Goal: Transaction & Acquisition: Purchase product/service

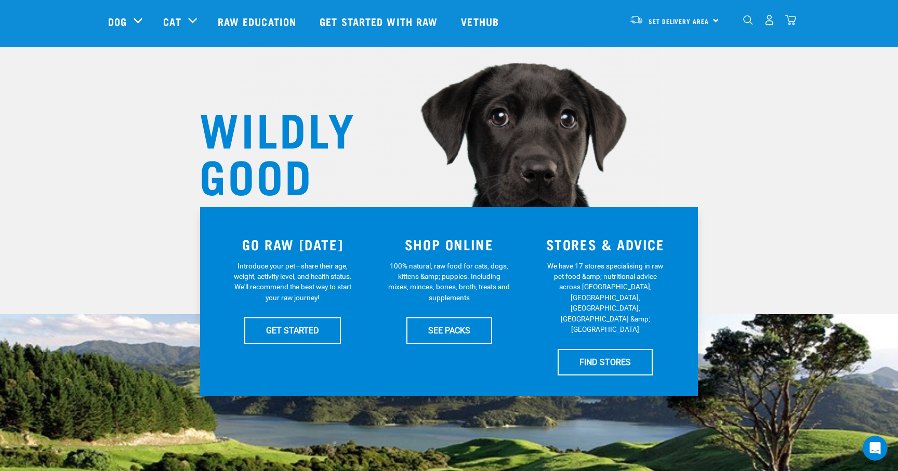
scroll to position [31, 0]
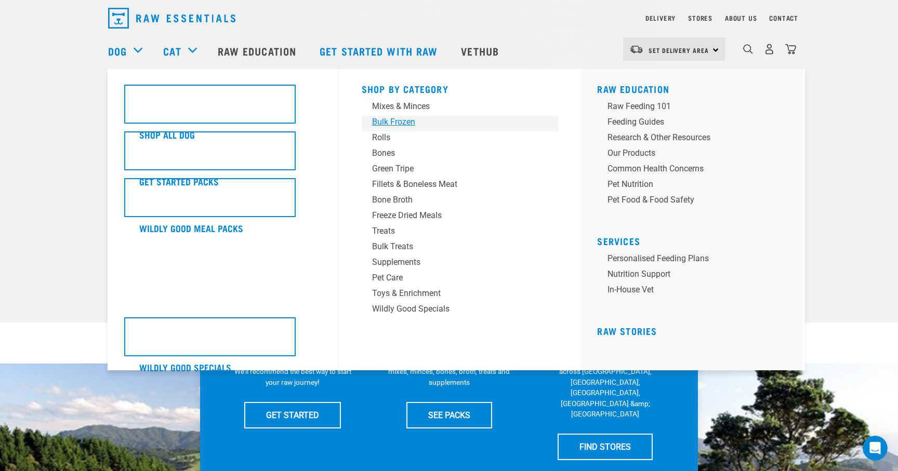
click at [402, 121] on div "Bulk Frozen" at bounding box center [453, 122] width 162 height 12
click at [401, 120] on div "Bulk Frozen" at bounding box center [453, 122] width 162 height 12
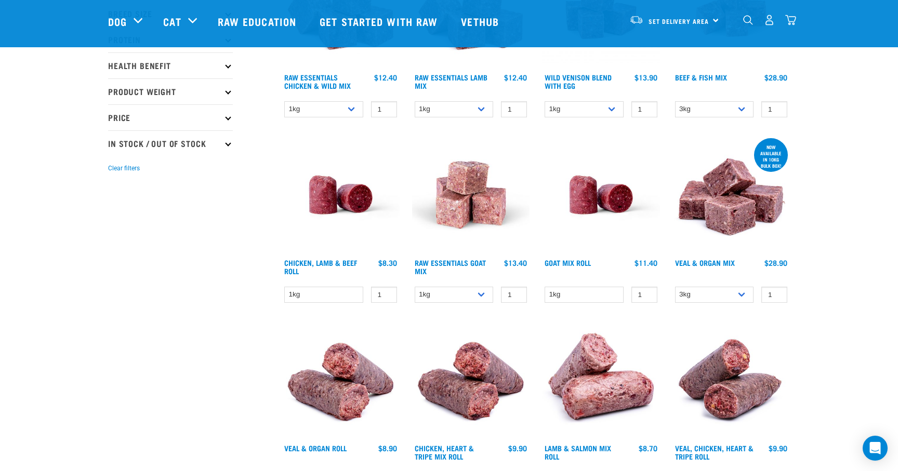
scroll to position [234, 0]
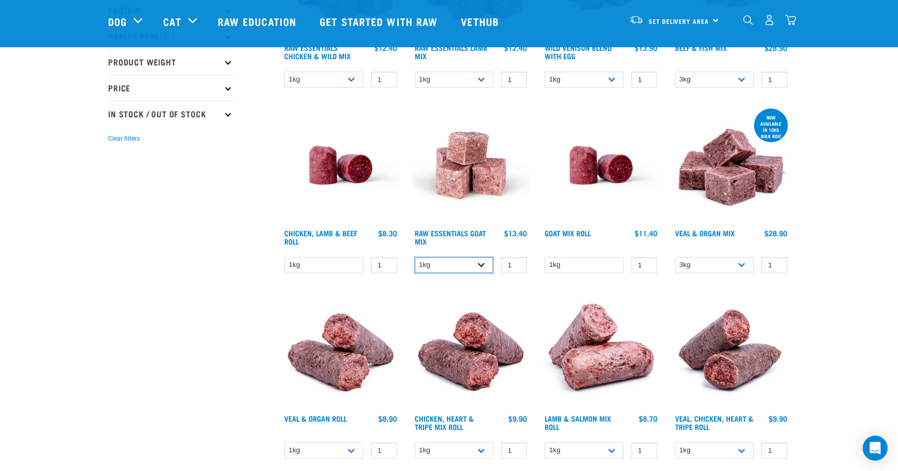
click at [479, 266] on select "1kg 3kg" at bounding box center [454, 265] width 79 height 16
click at [415, 257] on select "1kg 3kg" at bounding box center [454, 265] width 79 height 16
click at [512, 264] on input "2" at bounding box center [514, 265] width 26 height 16
click at [517, 263] on input "3" at bounding box center [514, 265] width 26 height 16
type input "2"
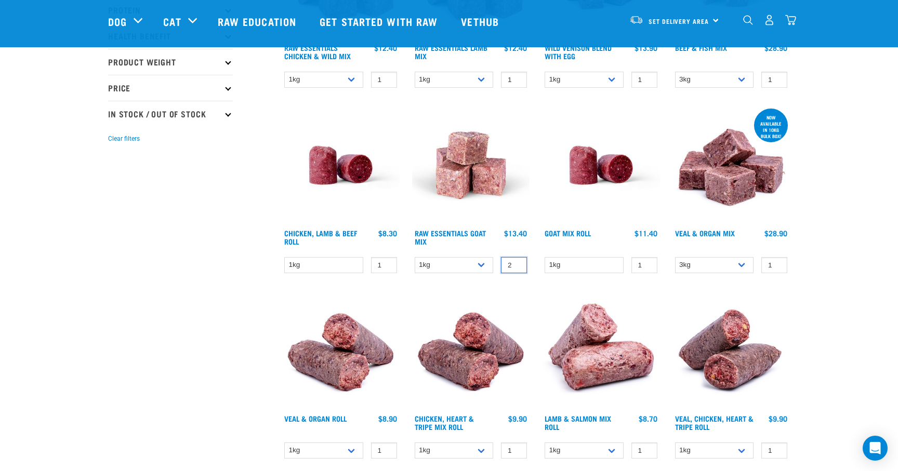
click at [518, 267] on input "2" at bounding box center [514, 265] width 26 height 16
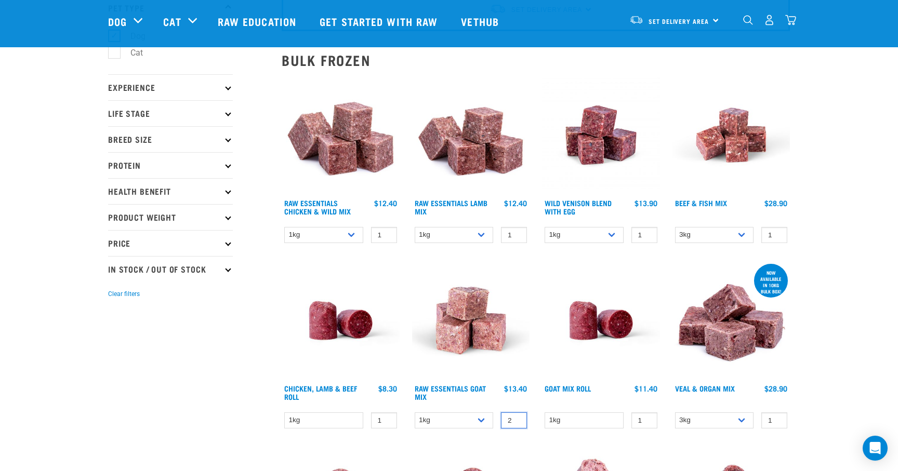
scroll to position [76, 0]
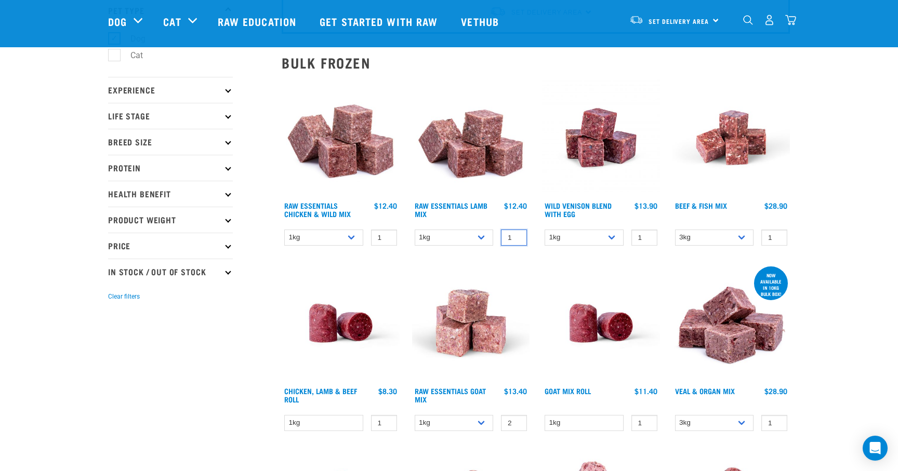
click at [510, 241] on input "1" at bounding box center [514, 238] width 26 height 16
click at [516, 239] on input "0" at bounding box center [514, 238] width 26 height 16
click at [517, 235] on input "1" at bounding box center [514, 238] width 26 height 16
type input "2"
click at [517, 235] on input "2" at bounding box center [514, 238] width 26 height 16
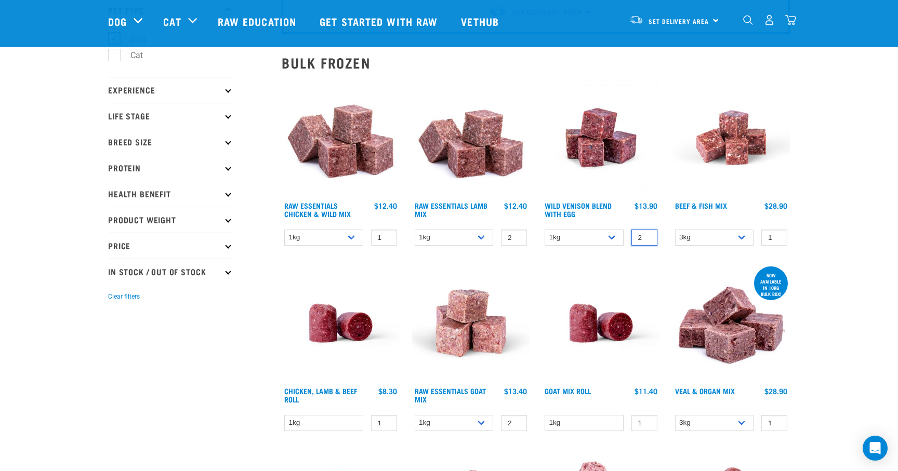
click at [646, 237] on input "2" at bounding box center [645, 238] width 26 height 16
click at [646, 237] on input "3" at bounding box center [645, 238] width 26 height 16
type input "2"
click at [646, 239] on input "2" at bounding box center [645, 238] width 26 height 16
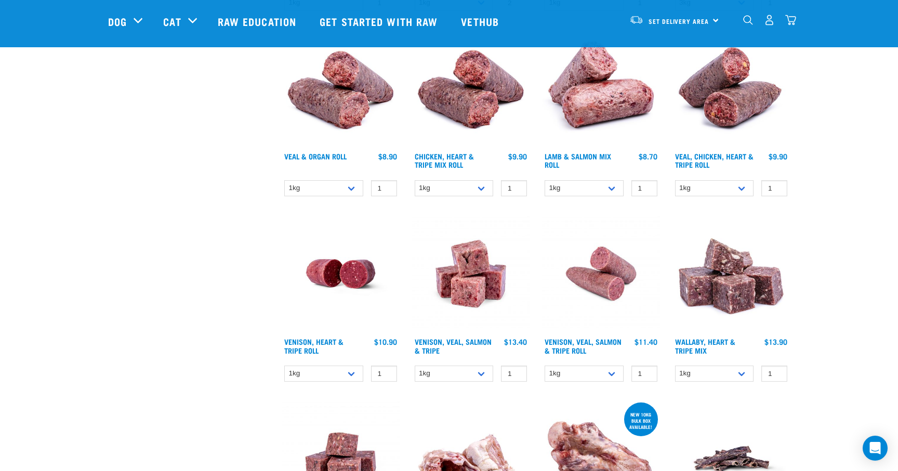
scroll to position [0, 0]
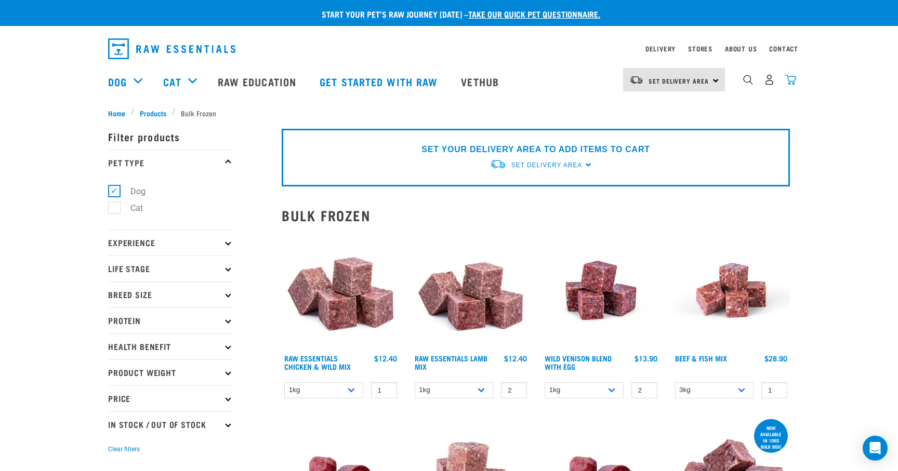
click at [790, 78] on img "dropdown navigation" at bounding box center [790, 79] width 11 height 11
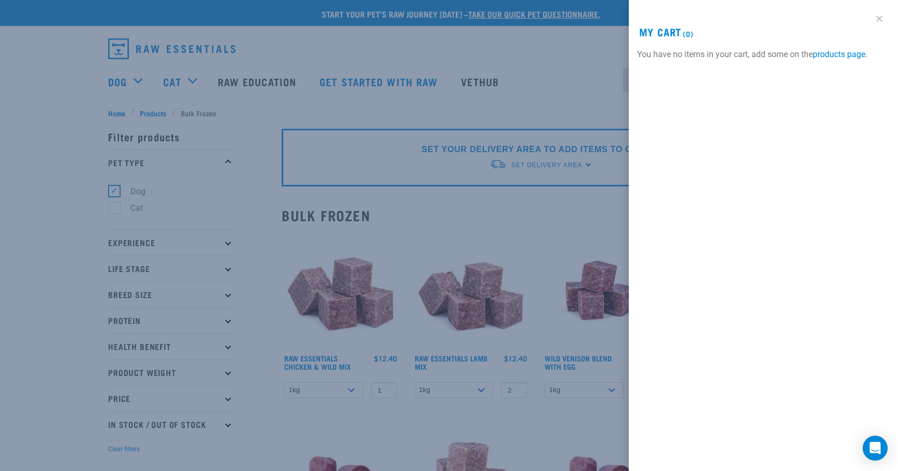
click at [881, 19] on link at bounding box center [879, 18] width 17 height 17
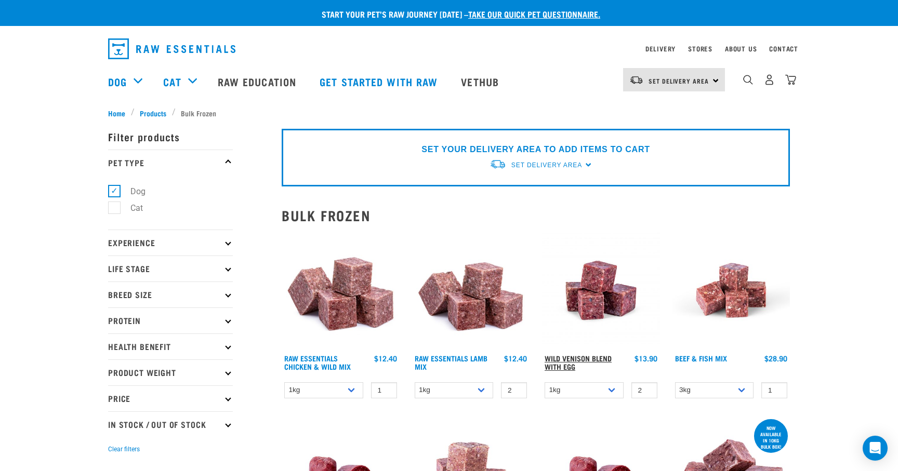
click at [555, 366] on link "Wild Venison Blend with Egg" at bounding box center [578, 363] width 67 height 12
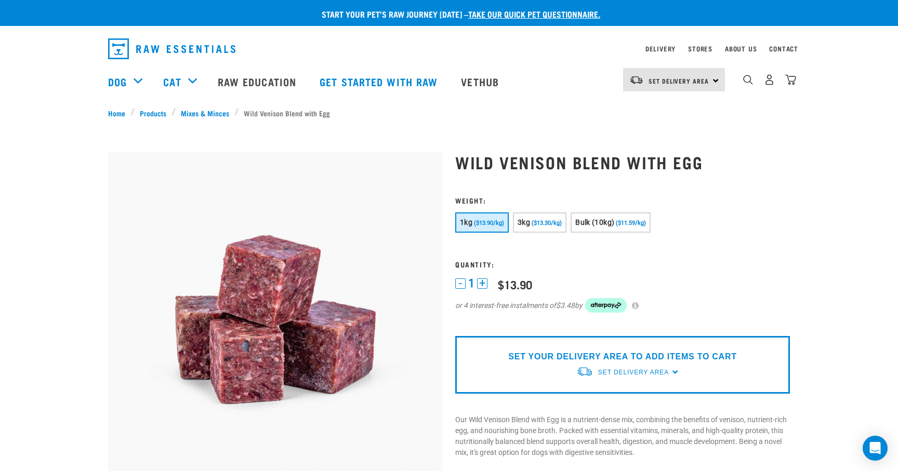
click at [483, 287] on button "+" at bounding box center [482, 284] width 10 height 10
click at [459, 282] on button "-" at bounding box center [460, 284] width 10 height 10
click at [211, 111] on link "Mixes & Minces" at bounding box center [205, 113] width 59 height 11
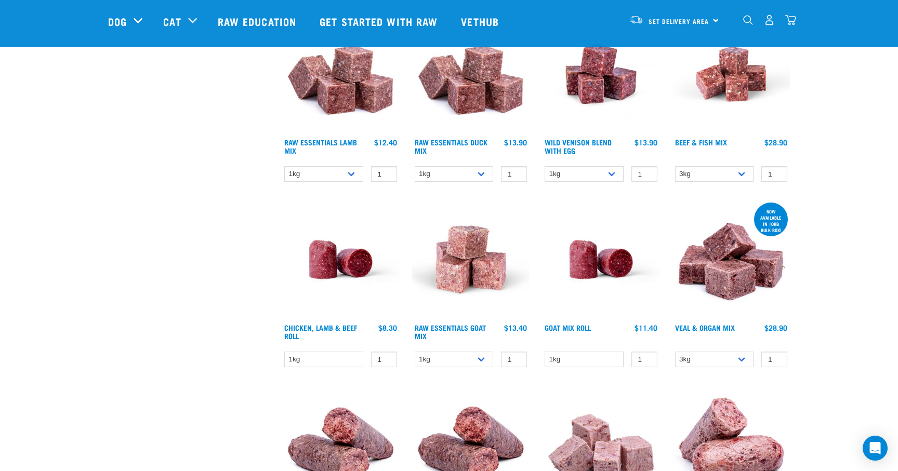
scroll to position [344, 0]
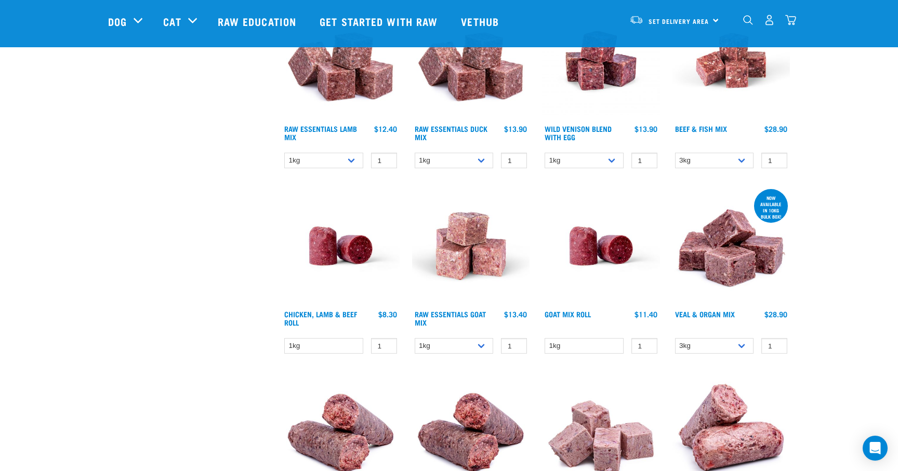
click at [462, 310] on h4 "Raw Essentials Goat Mix" at bounding box center [454, 320] width 79 height 21
click at [464, 312] on link "Raw Essentials Goat Mix" at bounding box center [450, 318] width 71 height 12
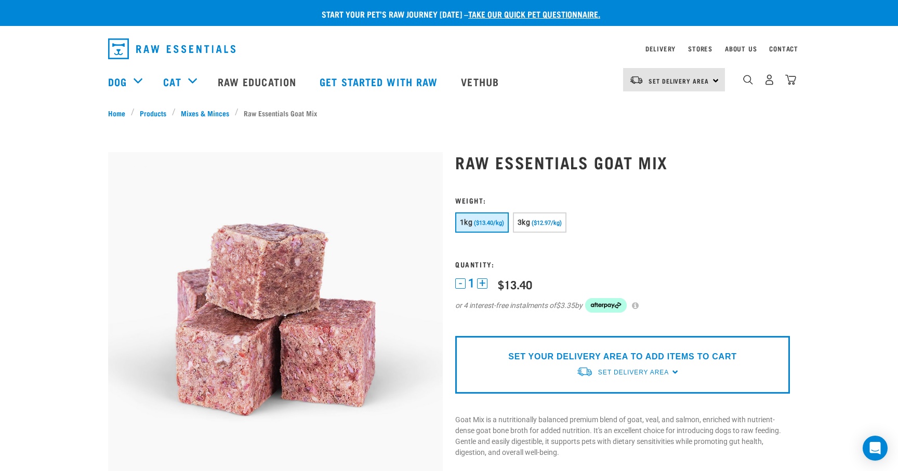
click at [482, 287] on button "+" at bounding box center [482, 284] width 10 height 10
click at [213, 108] on link "Mixes & Minces" at bounding box center [205, 113] width 59 height 11
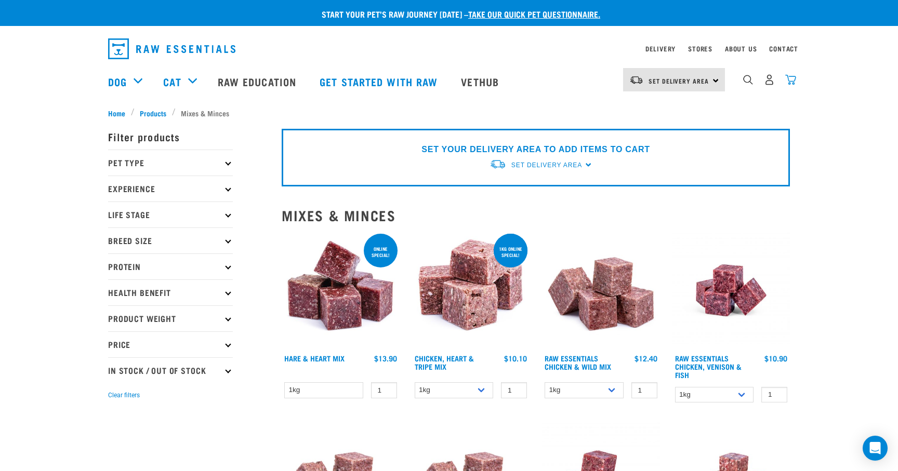
click at [796, 82] on img "dropdown navigation" at bounding box center [790, 79] width 11 height 11
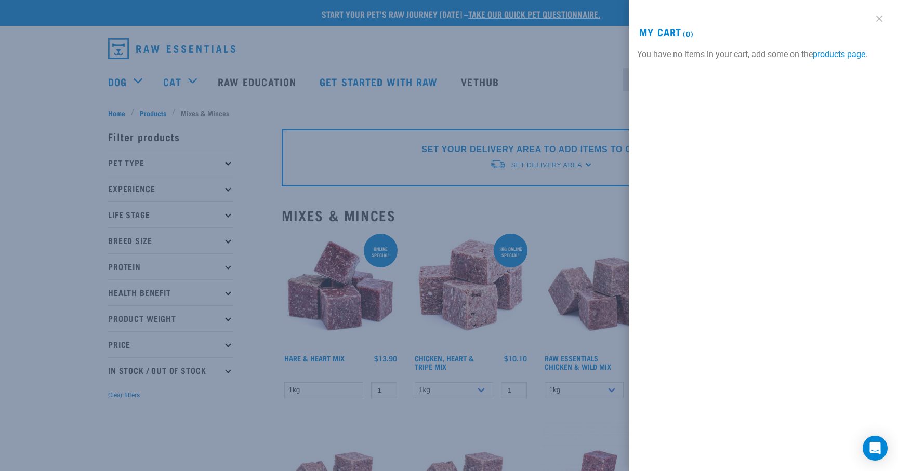
click at [881, 23] on link at bounding box center [879, 18] width 17 height 17
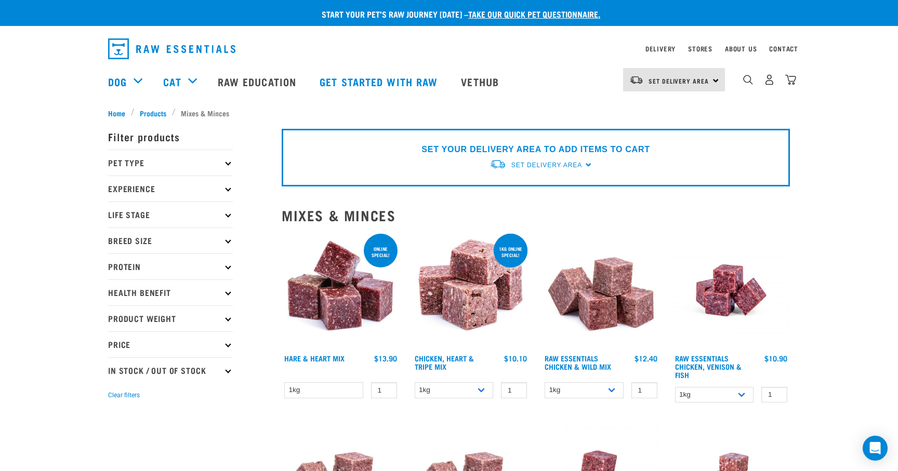
click at [715, 81] on div "Set Delivery Area North Island South Island" at bounding box center [674, 79] width 102 height 23
click at [689, 106] on link "[GEOGRAPHIC_DATA]" at bounding box center [673, 109] width 100 height 23
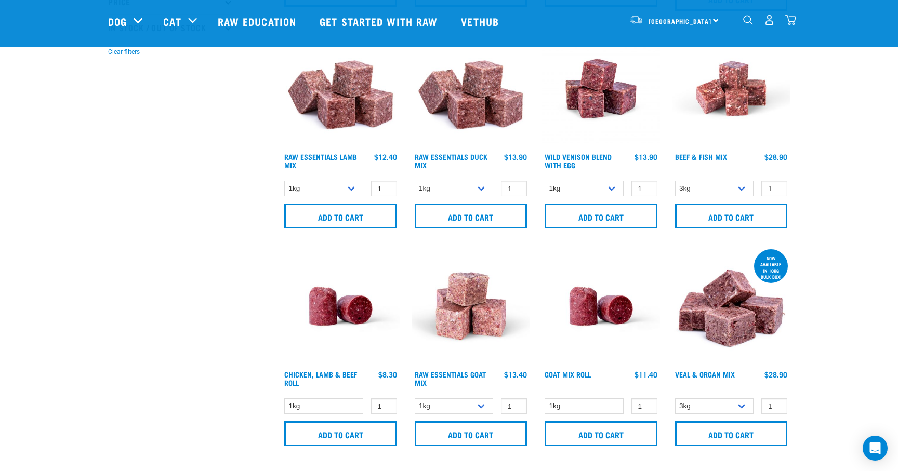
scroll to position [277, 0]
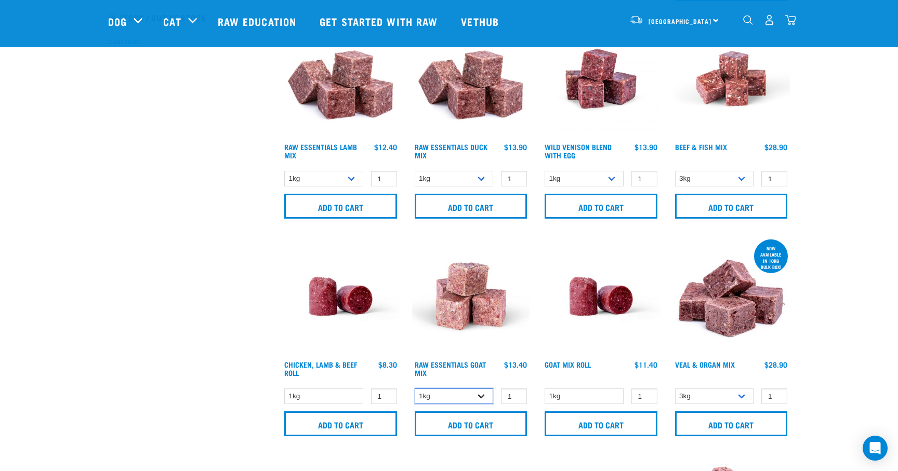
click at [485, 394] on select "1kg 3kg" at bounding box center [454, 397] width 79 height 16
click at [415, 389] on select "1kg 3kg" at bounding box center [454, 397] width 79 height 16
type input "2"
click at [515, 395] on input "2" at bounding box center [514, 397] width 26 height 16
click at [491, 424] on input "Add to cart" at bounding box center [471, 424] width 113 height 25
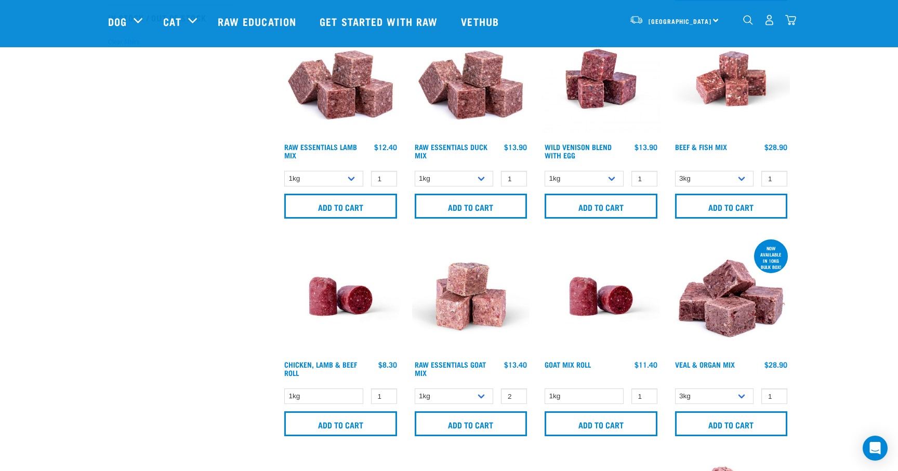
click at [0, 0] on div at bounding box center [0, 0] width 0 height 0
click at [789, 19] on img "dropdown navigation" at bounding box center [790, 20] width 11 height 11
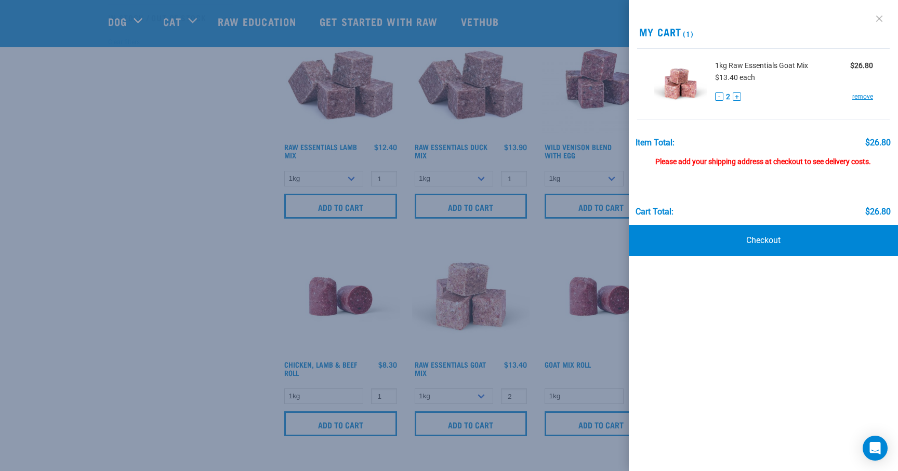
click at [878, 16] on link at bounding box center [879, 18] width 17 height 17
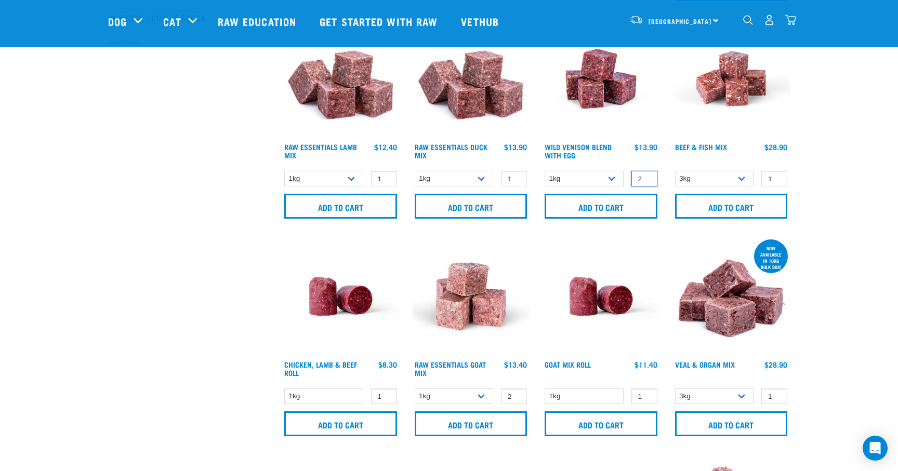
type input "2"
click at [646, 176] on input "2" at bounding box center [645, 179] width 26 height 16
click at [614, 211] on input "Add to cart" at bounding box center [601, 206] width 113 height 25
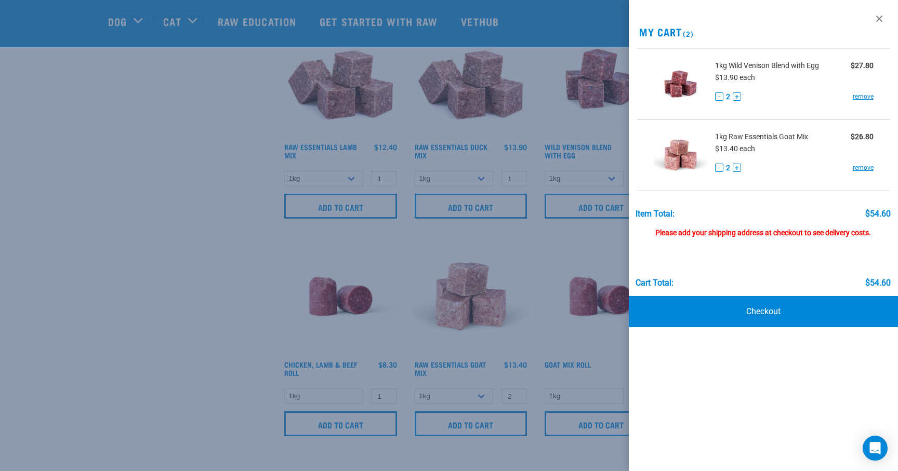
click at [390, 173] on div at bounding box center [449, 235] width 898 height 471
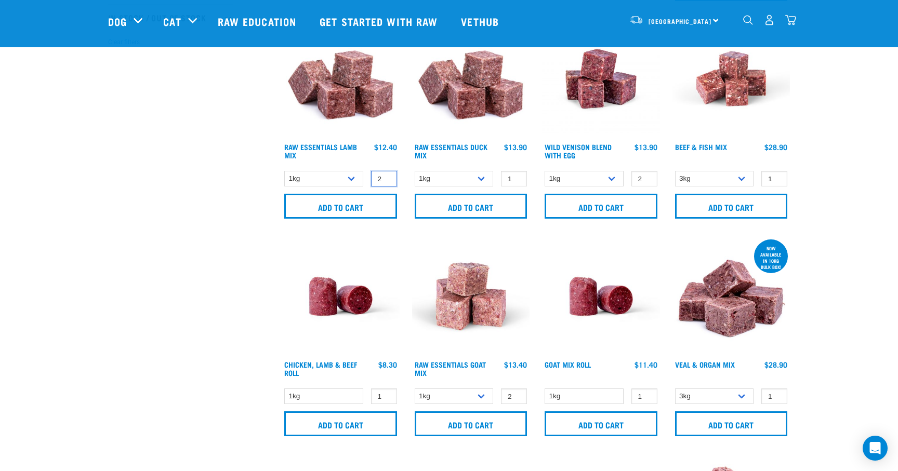
type input "2"
click at [386, 178] on input "2" at bounding box center [384, 179] width 26 height 16
click at [378, 201] on input "Add to cart" at bounding box center [340, 206] width 113 height 25
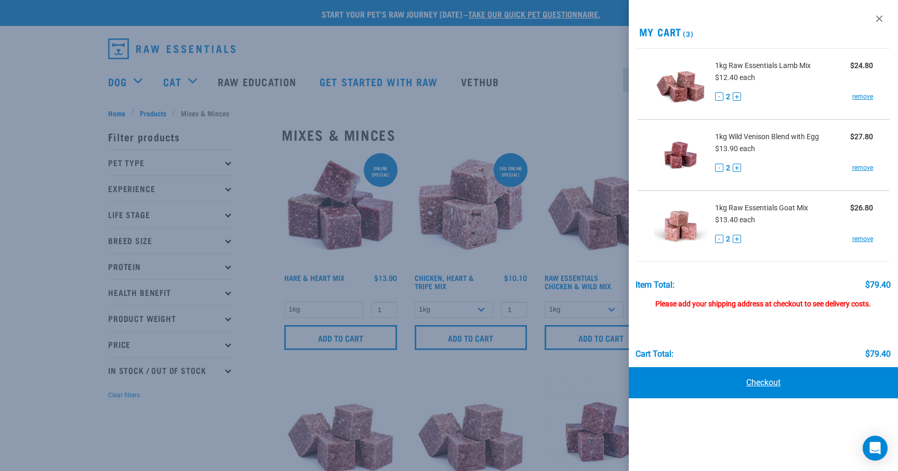
click at [778, 378] on link "Checkout" at bounding box center [763, 383] width 269 height 31
